Goal: Task Accomplishment & Management: Use online tool/utility

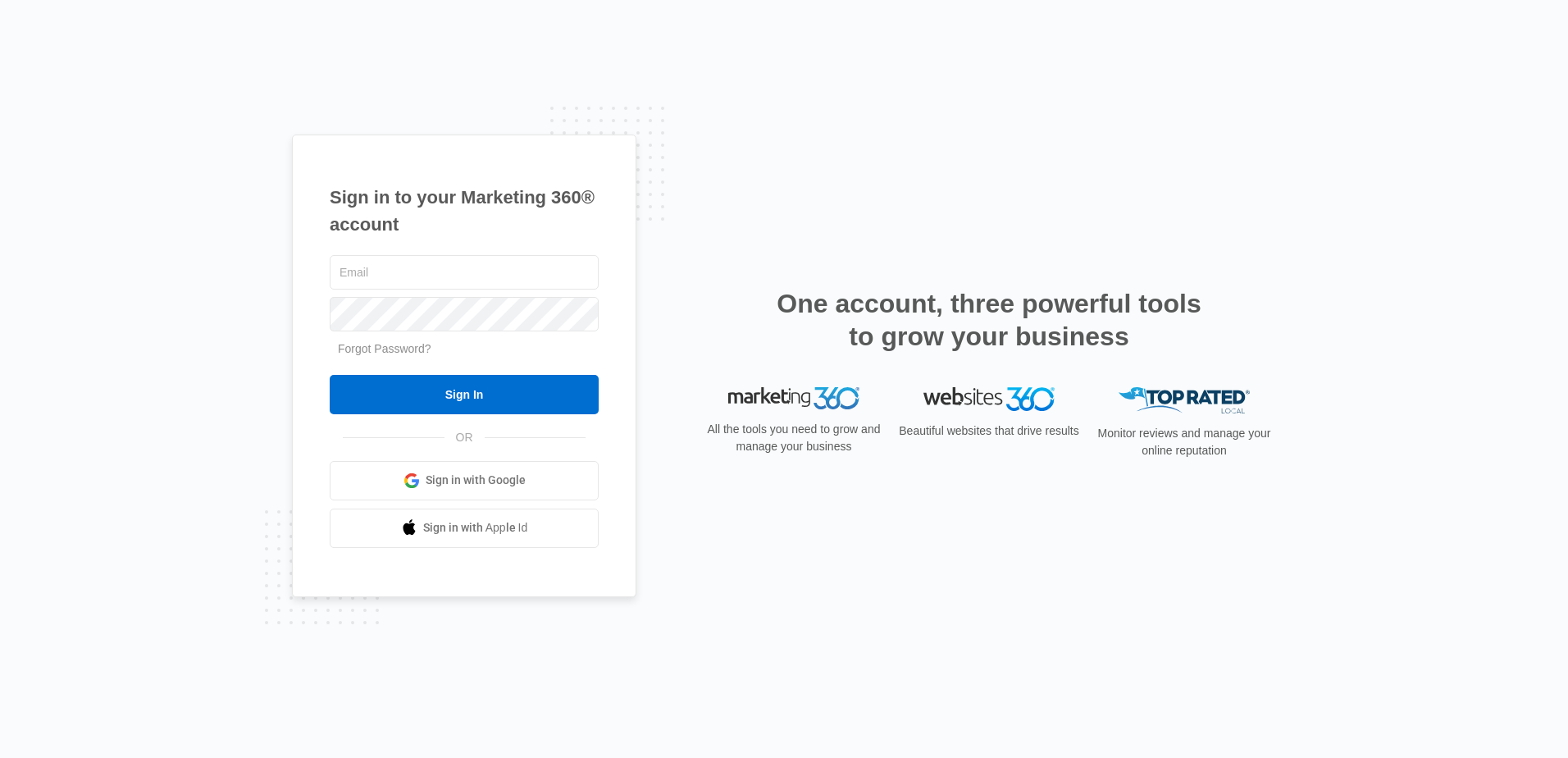
type input "ekenney@totalcomfortinc.net"
click at [330, 375] on input "Sign In" at bounding box center [464, 394] width 269 height 40
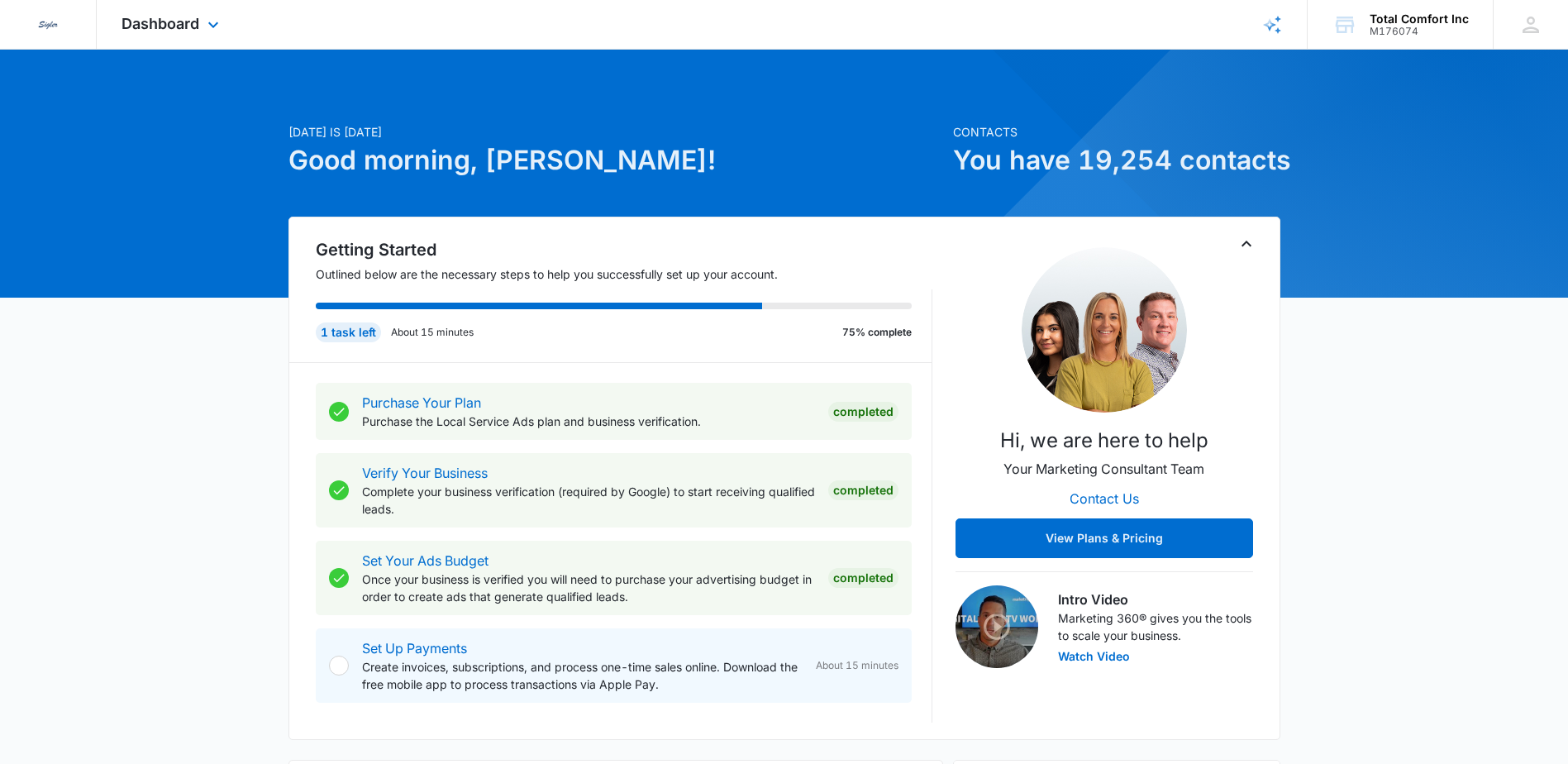
click at [138, 9] on div "Dashboard Apps Reputation Websites Forms CRM Email Social POS Content Ads Intel…" at bounding box center [172, 24] width 151 height 48
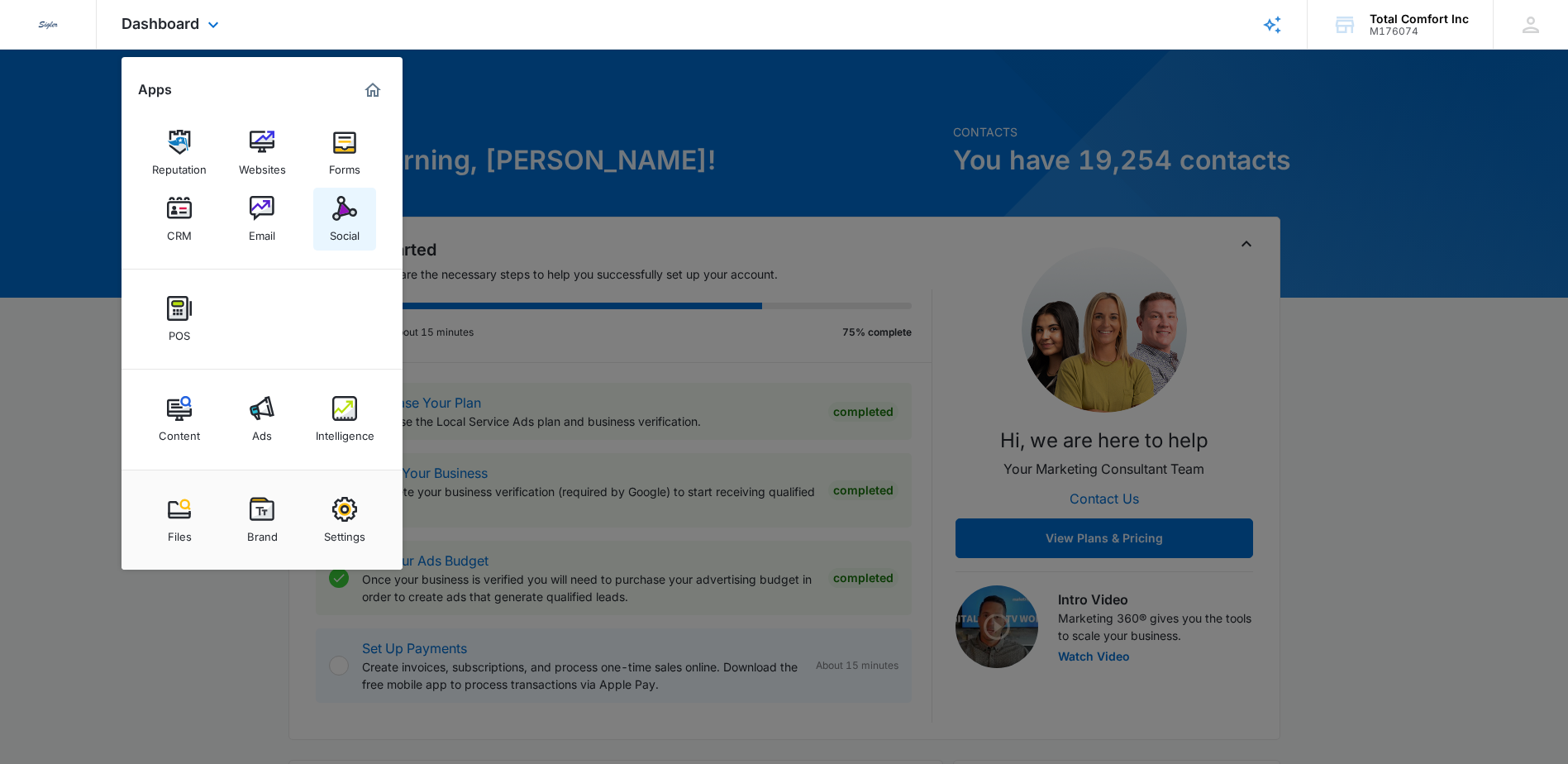
click at [356, 226] on div "Social" at bounding box center [344, 231] width 30 height 21
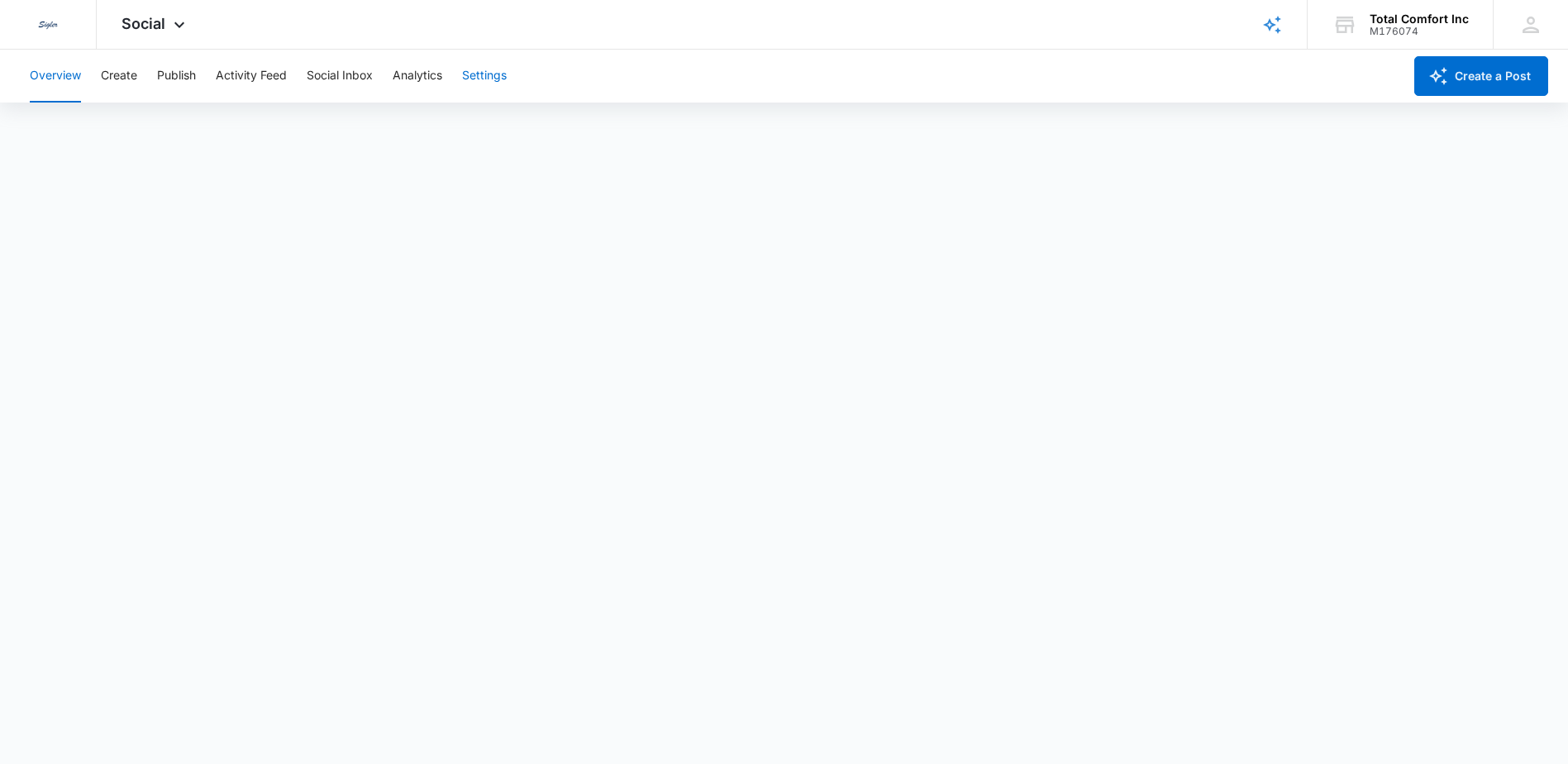
click at [500, 81] on button "Settings" at bounding box center [484, 76] width 45 height 53
click at [129, 64] on button "Create" at bounding box center [119, 76] width 36 height 53
